Goal: Task Accomplishment & Management: Manage account settings

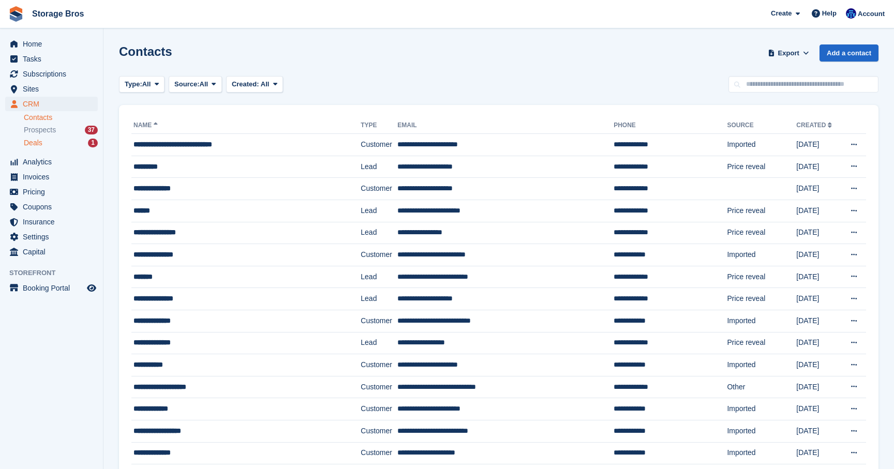
click at [51, 145] on div "Deals 1" at bounding box center [61, 143] width 74 height 10
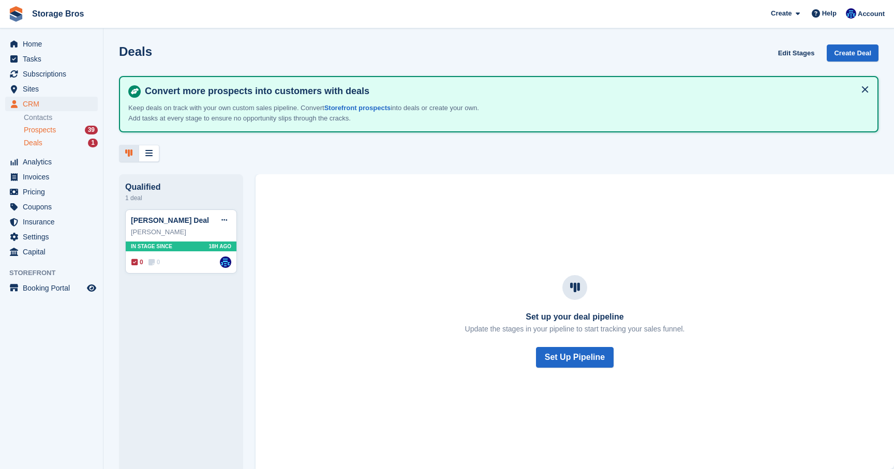
click at [50, 130] on span "Prospects" at bounding box center [40, 130] width 32 height 10
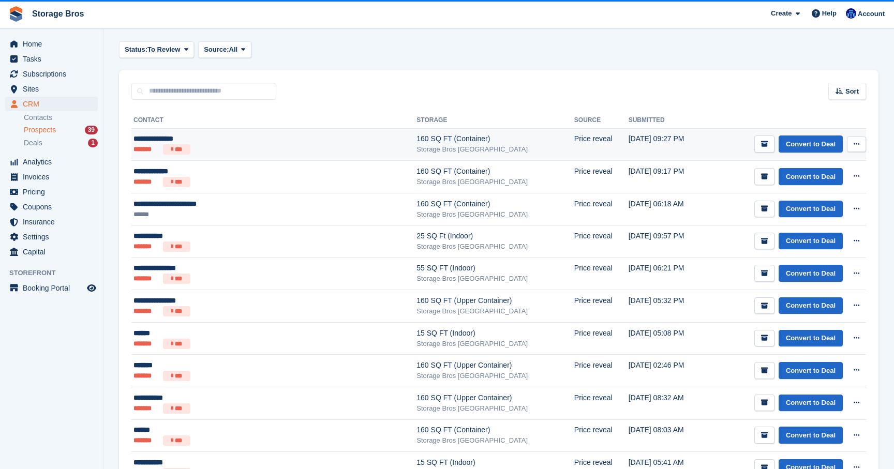
scroll to position [38, 0]
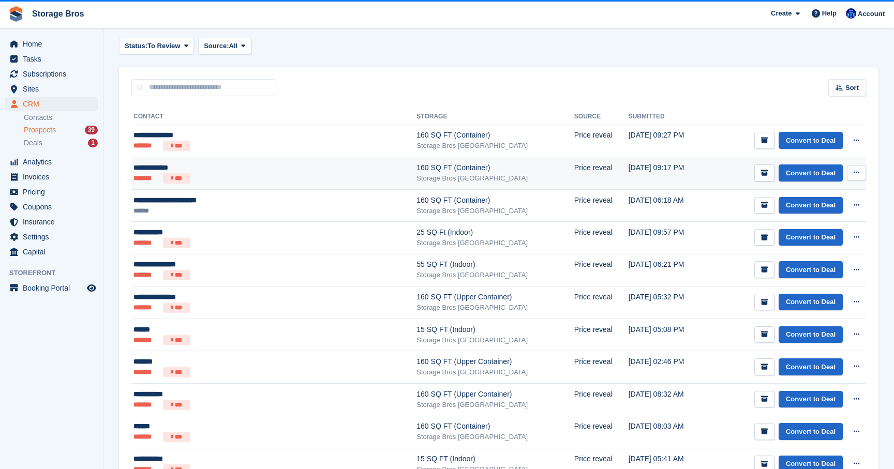
click at [268, 185] on td "**********" at bounding box center [273, 173] width 285 height 33
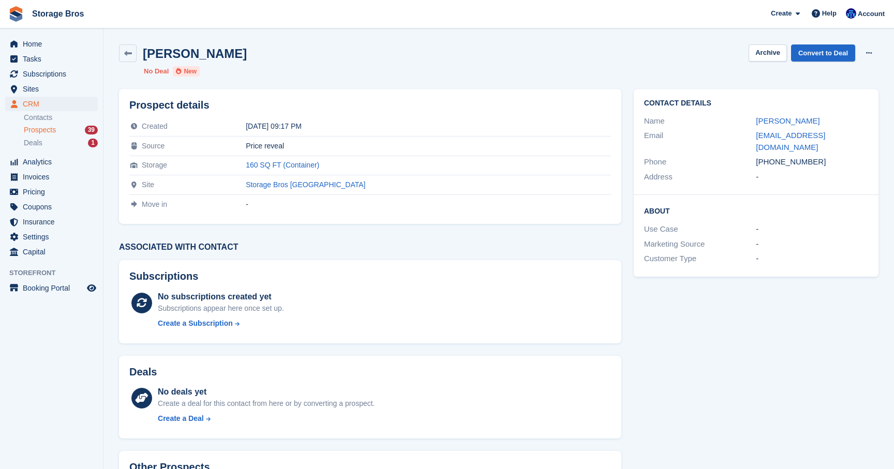
scroll to position [81, 0]
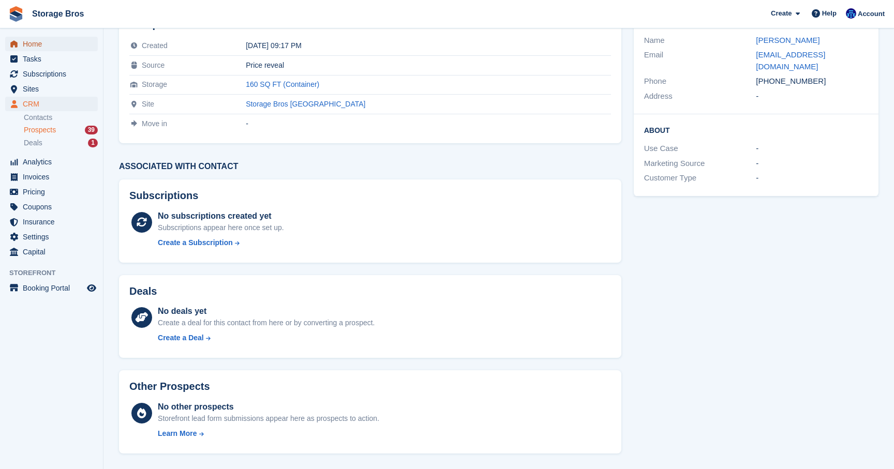
click at [27, 41] on span "Home" at bounding box center [54, 44] width 62 height 14
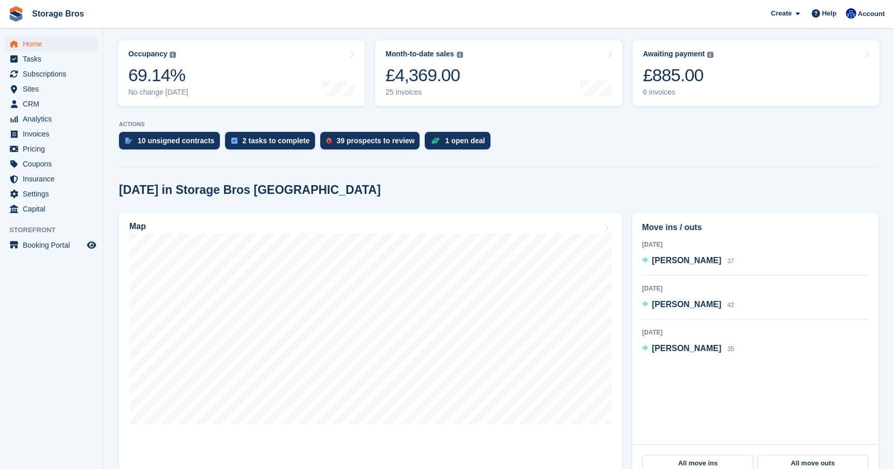
scroll to position [125, 0]
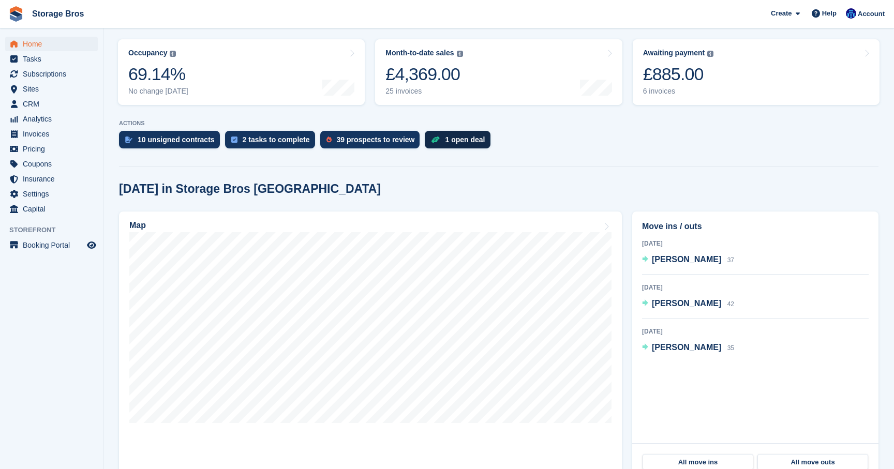
click at [471, 141] on div "1 open deal" at bounding box center [465, 140] width 40 height 8
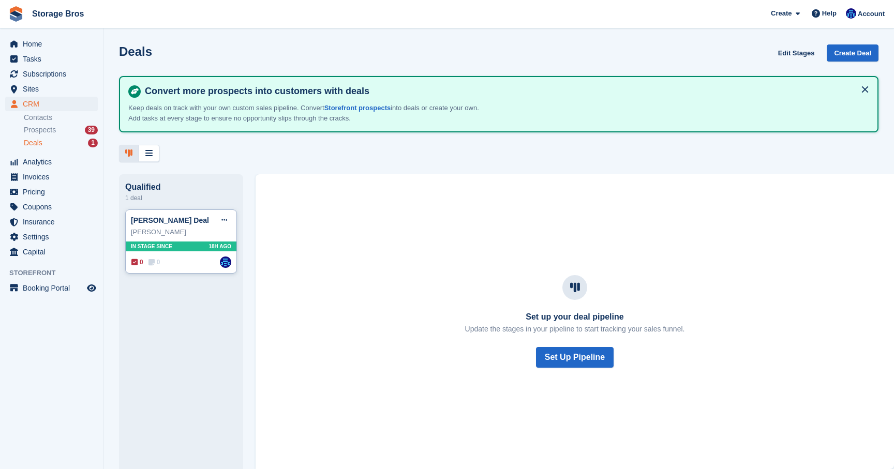
click at [169, 235] on div "[PERSON_NAME]" at bounding box center [181, 232] width 100 height 10
